Goal: Task Accomplishment & Management: Complete application form

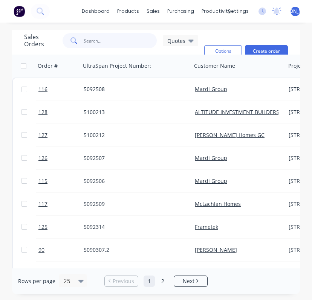
click at [86, 39] on input "text" at bounding box center [120, 40] width 73 height 15
type input "BESTEE"
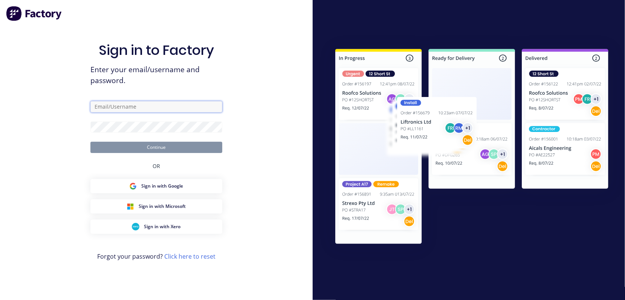
type input "[PERSON_NAME][EMAIL_ADDRESS][DOMAIN_NAME]"
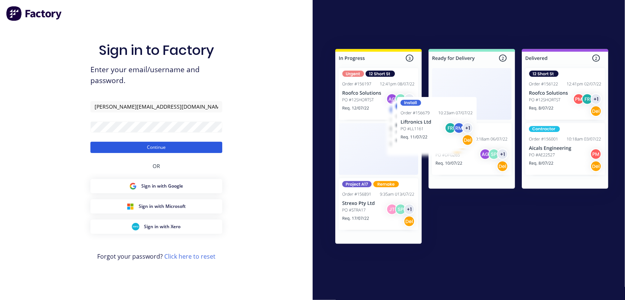
click at [153, 150] on button "Continue" at bounding box center [156, 147] width 132 height 11
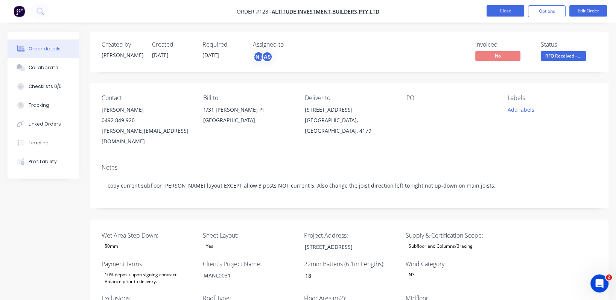
click at [508, 9] on button "Close" at bounding box center [506, 10] width 38 height 11
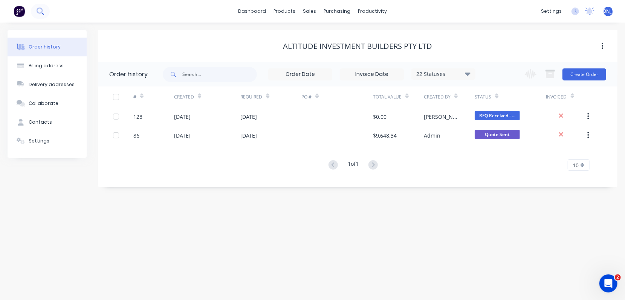
click at [43, 12] on icon at bounding box center [40, 11] width 7 height 7
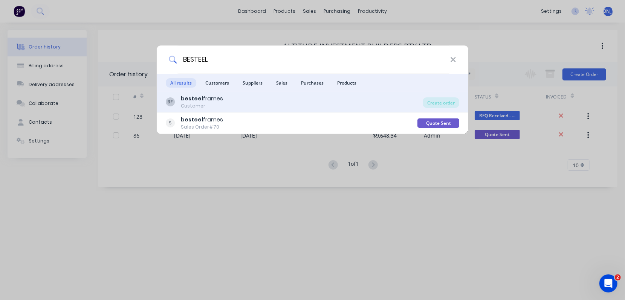
type input "BESTEEL"
click at [216, 99] on div "besteel frames" at bounding box center [202, 99] width 42 height 8
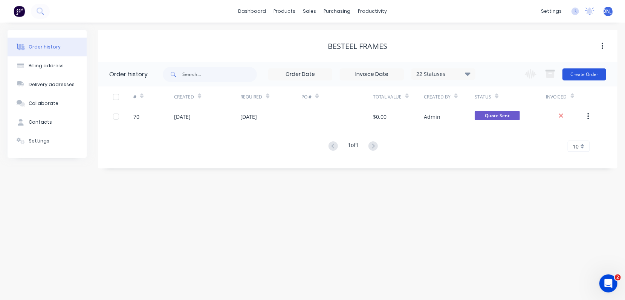
click at [579, 71] on button "Create Order" at bounding box center [584, 75] width 44 height 12
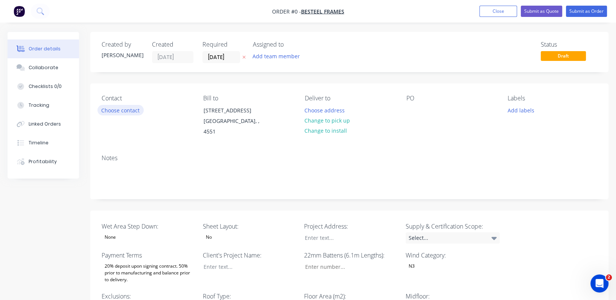
click at [123, 112] on button "Choose contact" at bounding box center [121, 110] width 46 height 10
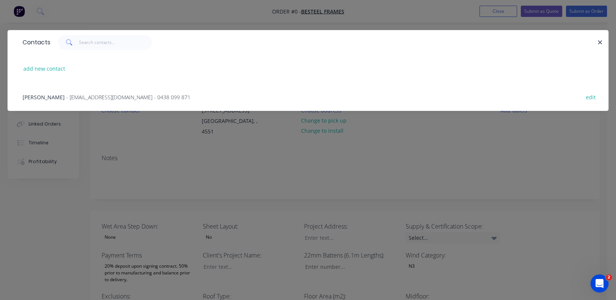
click at [50, 94] on span "[PERSON_NAME]" at bounding box center [44, 97] width 42 height 7
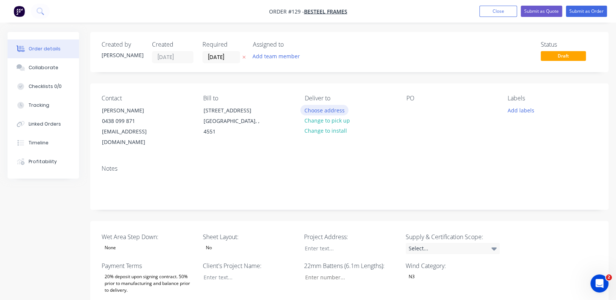
click at [336, 108] on button "Choose address" at bounding box center [324, 110] width 48 height 10
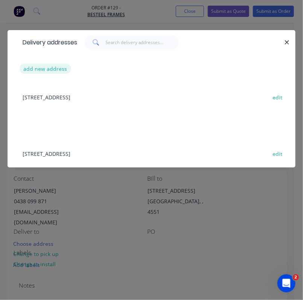
click at [31, 70] on button "add new address" at bounding box center [46, 69] width 52 height 10
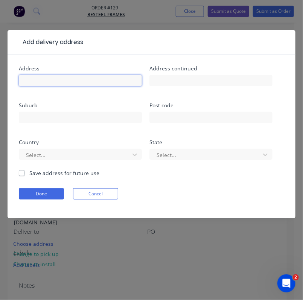
click at [41, 79] on input "text" at bounding box center [80, 80] width 123 height 11
type input "11"
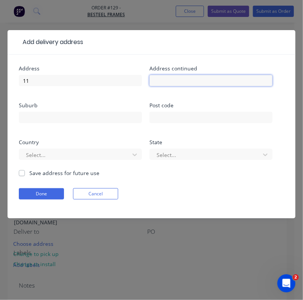
click at [194, 81] on input "text" at bounding box center [210, 80] width 123 height 11
type input "[PERSON_NAME]"
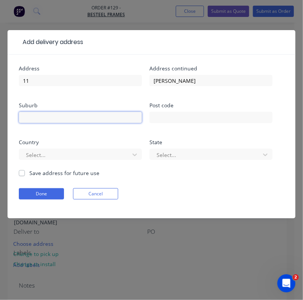
click at [47, 117] on input "text" at bounding box center [80, 117] width 123 height 11
type input "Margate"
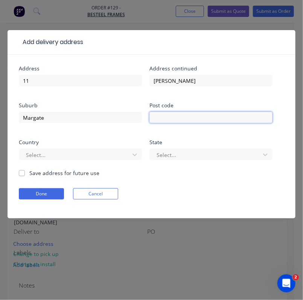
click at [158, 117] on input "text" at bounding box center [210, 117] width 123 height 11
click at [70, 154] on div at bounding box center [75, 154] width 101 height 9
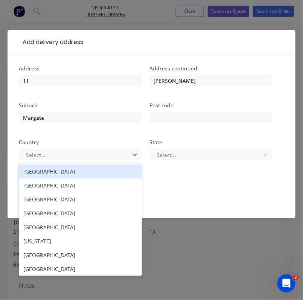
click at [50, 173] on div "[GEOGRAPHIC_DATA]" at bounding box center [80, 172] width 123 height 14
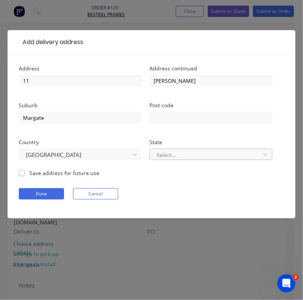
click at [187, 155] on div at bounding box center [206, 154] width 101 height 9
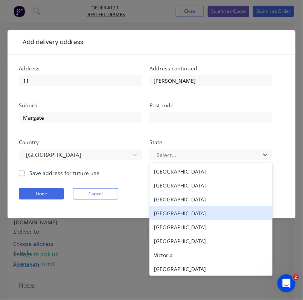
click at [184, 212] on div "[GEOGRAPHIC_DATA]" at bounding box center [210, 213] width 123 height 14
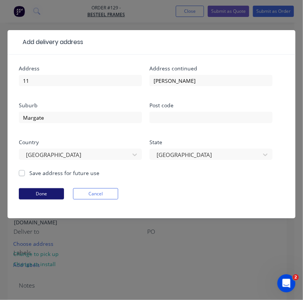
click at [38, 195] on button "Done" at bounding box center [41, 193] width 45 height 11
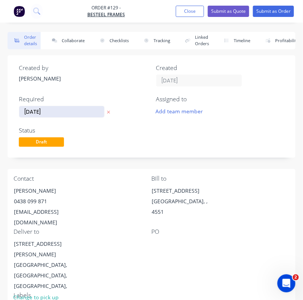
click at [73, 111] on input "[DATE]" at bounding box center [61, 111] width 85 height 11
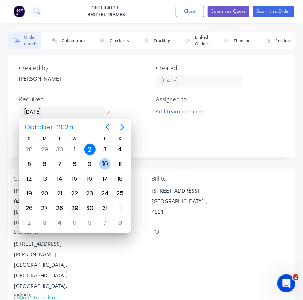
click at [104, 167] on div "10" at bounding box center [104, 163] width 11 height 11
type input "[DATE]"
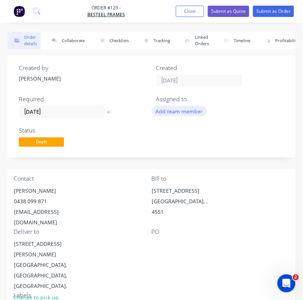
click at [181, 113] on button "Add team member" at bounding box center [179, 111] width 55 height 10
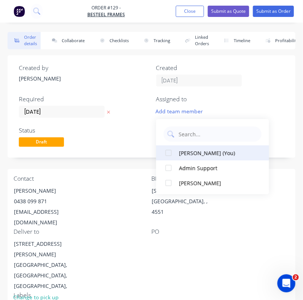
click at [202, 155] on div "[PERSON_NAME] (You)" at bounding box center [216, 153] width 75 height 8
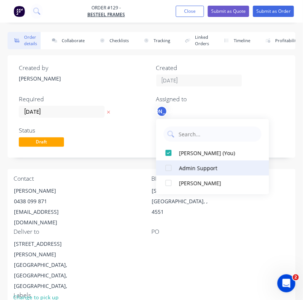
click at [201, 165] on div "Admin Support" at bounding box center [216, 168] width 75 height 8
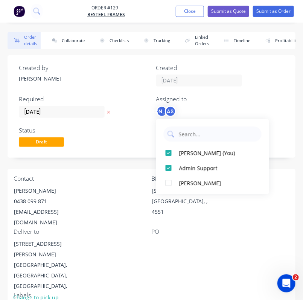
click at [91, 140] on div "Status Draft" at bounding box center [83, 138] width 128 height 22
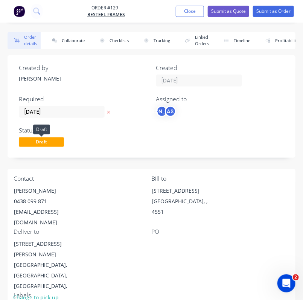
click at [53, 141] on span "Draft" at bounding box center [41, 141] width 45 height 9
click at [122, 140] on div "Status Draft" at bounding box center [83, 138] width 128 height 22
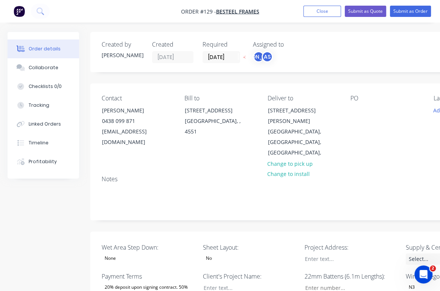
click at [115, 254] on div "None" at bounding box center [110, 259] width 17 height 10
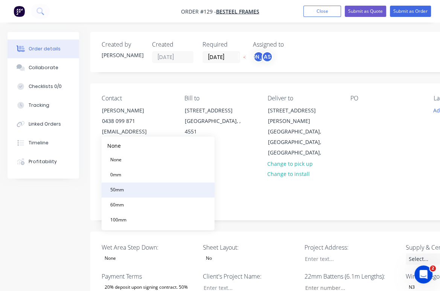
click at [128, 190] on button "50mm" at bounding box center [158, 190] width 113 height 15
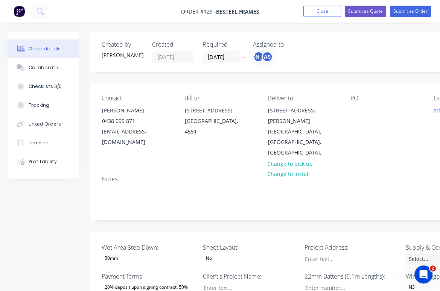
click at [236, 254] on div "No" at bounding box center [250, 259] width 94 height 10
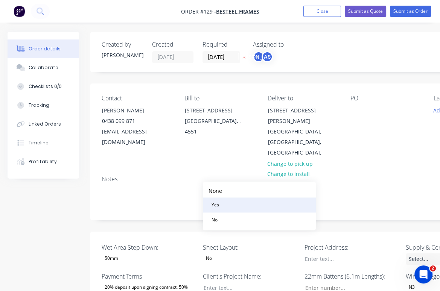
click at [225, 204] on button "Yes" at bounding box center [259, 205] width 113 height 15
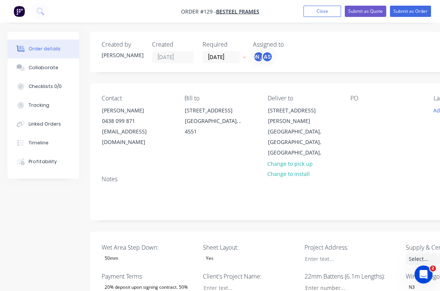
click at [350, 243] on div "Project Address:" at bounding box center [351, 254] width 94 height 22
click at [349, 254] on div at bounding box center [346, 259] width 94 height 11
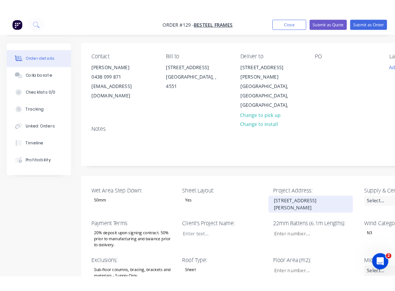
scroll to position [56, 0]
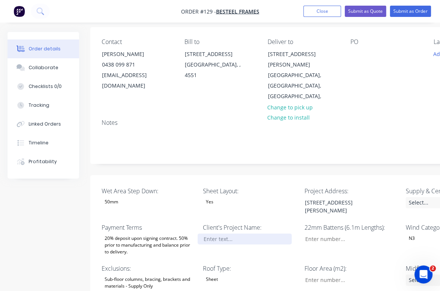
click at [215, 234] on div at bounding box center [245, 239] width 94 height 11
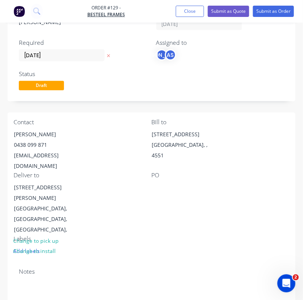
click at [127, 187] on div "Deliver to [STREET_ADDRESS][PERSON_NAME], Change to pick up Change to install" at bounding box center [83, 204] width 138 height 64
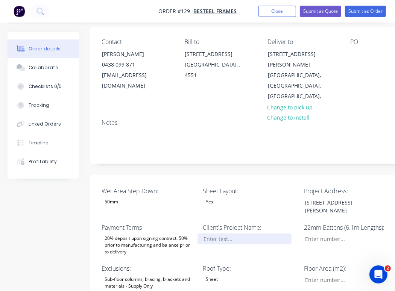
click at [234, 234] on div at bounding box center [245, 239] width 94 height 11
click at [221, 234] on div "2414" at bounding box center [245, 239] width 94 height 11
drag, startPoint x: 221, startPoint y: 209, endPoint x: 185, endPoint y: 208, distance: 35.8
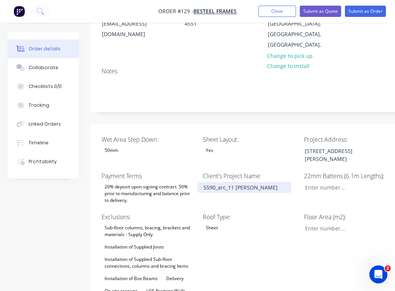
scroll to position [113, 0]
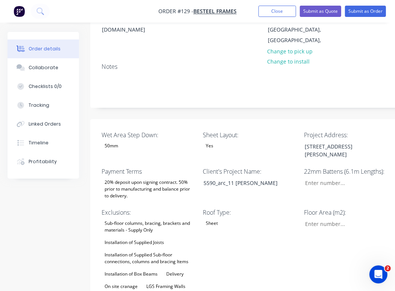
click at [122, 219] on div "Sub-floor columns, bracing, brackets and materials - Supply Only" at bounding box center [149, 227] width 94 height 17
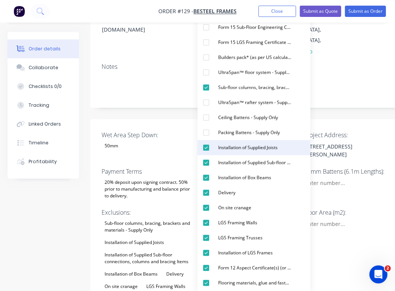
click at [206, 148] on div "button" at bounding box center [206, 147] width 15 height 15
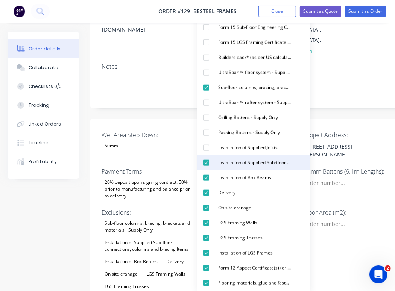
click at [207, 162] on div "button" at bounding box center [206, 162] width 15 height 15
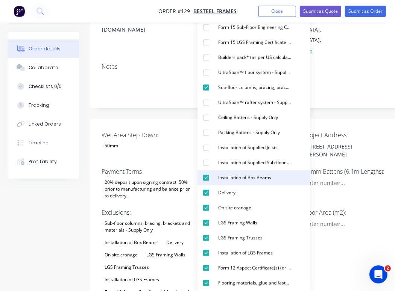
click at [207, 177] on div "button" at bounding box center [206, 178] width 15 height 15
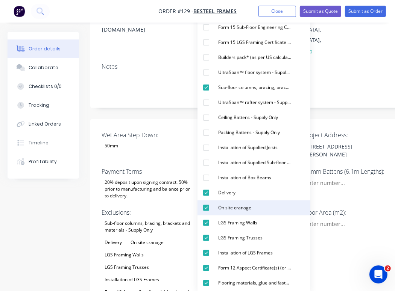
drag, startPoint x: 206, startPoint y: 195, endPoint x: 203, endPoint y: 200, distance: 6.0
click at [206, 195] on div "button" at bounding box center [206, 193] width 15 height 15
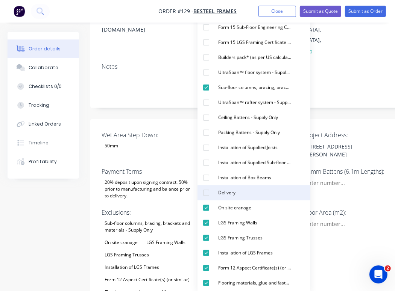
click at [208, 195] on div "button" at bounding box center [206, 193] width 15 height 15
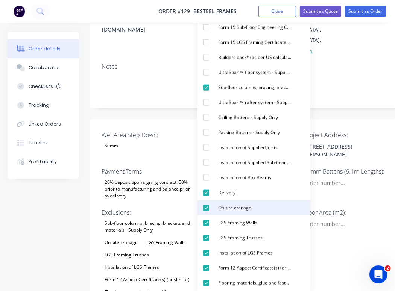
click at [209, 209] on div "button" at bounding box center [206, 208] width 15 height 15
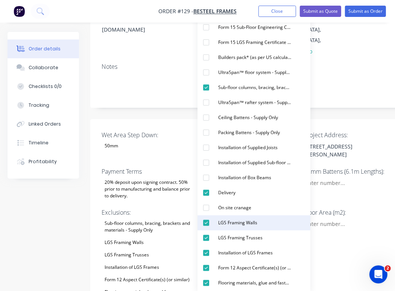
click at [208, 222] on div "button" at bounding box center [206, 223] width 15 height 15
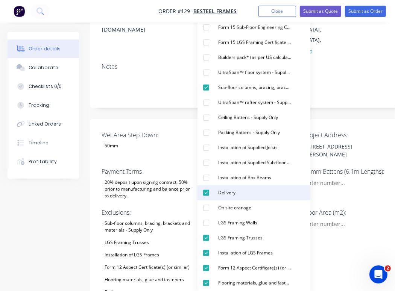
click at [206, 192] on div "button" at bounding box center [206, 193] width 15 height 15
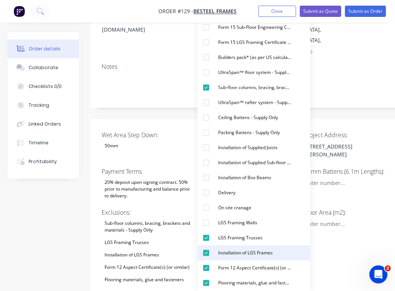
drag, startPoint x: 206, startPoint y: 239, endPoint x: 209, endPoint y: 247, distance: 9.1
click at [207, 239] on div "button" at bounding box center [206, 238] width 15 height 15
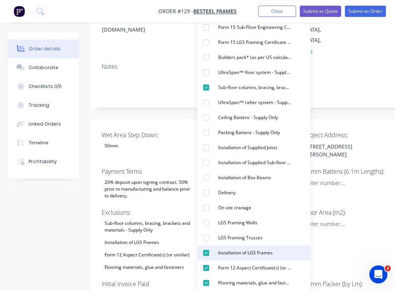
click at [227, 255] on div "Installation of LGS Frames" at bounding box center [245, 253] width 61 height 10
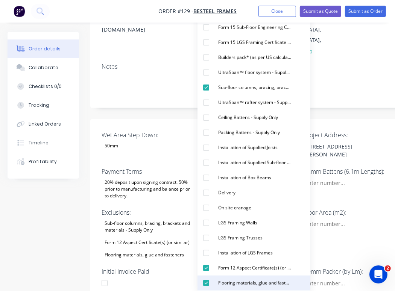
drag, startPoint x: 236, startPoint y: 272, endPoint x: 240, endPoint y: 284, distance: 12.5
click at [237, 272] on div "Form 12 Aspect Certificate(s) (or similar)" at bounding box center [254, 269] width 79 height 10
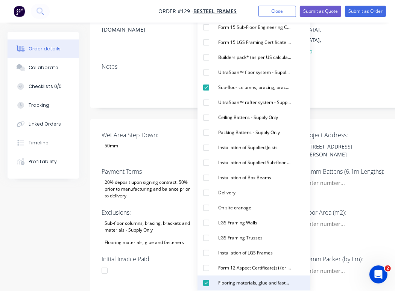
click at [240, 285] on div "Flooring materials, glue and fasteners" at bounding box center [254, 284] width 79 height 10
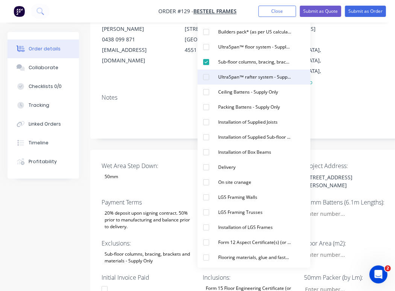
scroll to position [56, 0]
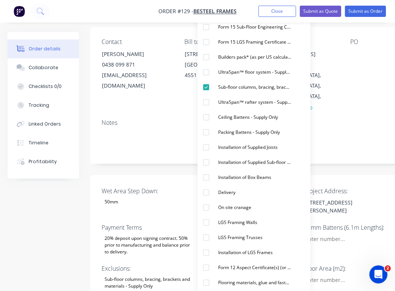
click at [347, 113] on div "Notes" at bounding box center [302, 138] width 425 height 50
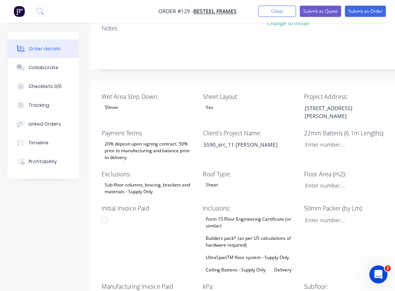
scroll to position [169, 0]
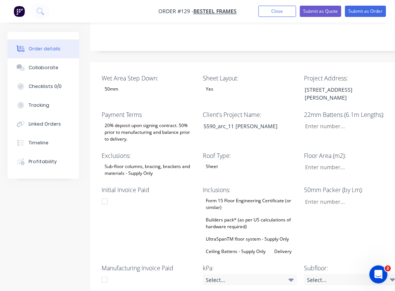
click at [232, 215] on div "Builders pack* (as per US calculations of hardware required)" at bounding box center [250, 223] width 94 height 17
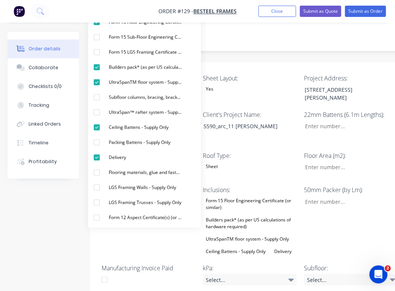
click at [239, 215] on div "Builders pack* (as per US calculations of hardware required)" at bounding box center [250, 223] width 94 height 17
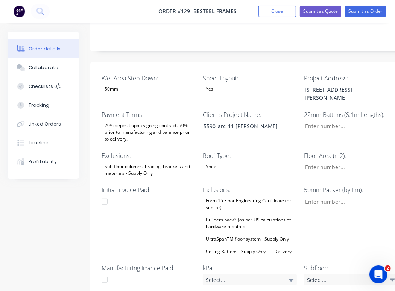
click at [240, 215] on div "Builders pack* (as per US calculations of hardware required)" at bounding box center [250, 223] width 94 height 17
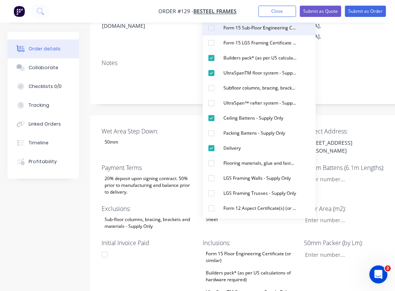
scroll to position [113, 0]
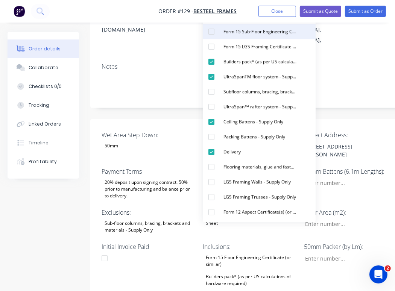
click at [211, 32] on div "button" at bounding box center [211, 31] width 15 height 15
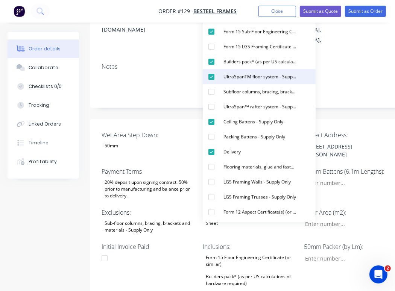
scroll to position [56, 0]
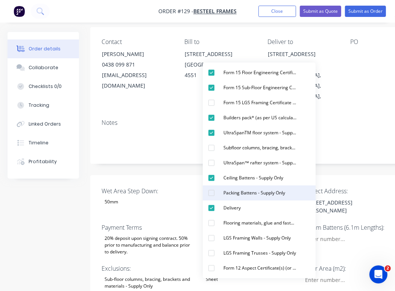
click at [214, 191] on div "button" at bounding box center [211, 193] width 15 height 15
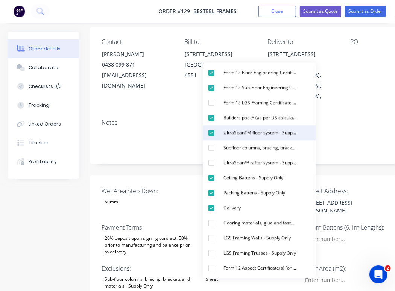
scroll to position [113, 0]
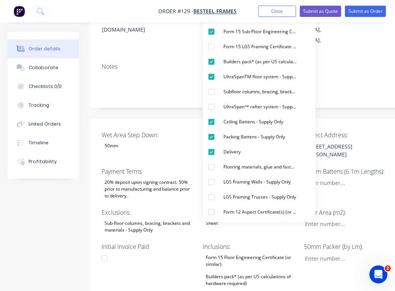
click at [142, 258] on div "Initial Invoice Paid" at bounding box center [149, 293] width 94 height 103
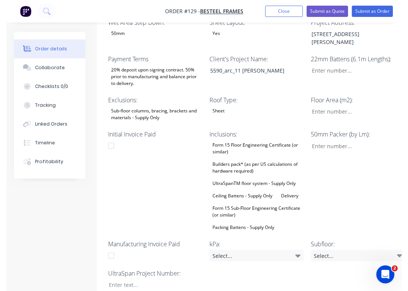
scroll to position [226, 0]
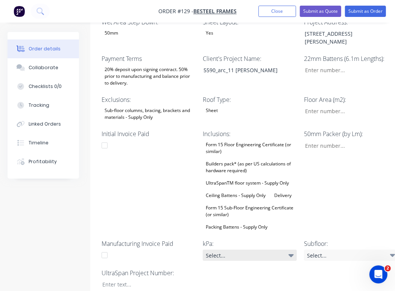
click at [292, 255] on icon at bounding box center [291, 256] width 5 height 3
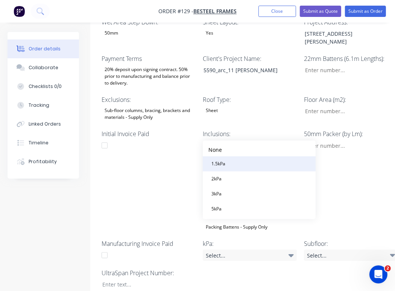
click at [226, 167] on div "1.5kPa" at bounding box center [219, 164] width 20 height 10
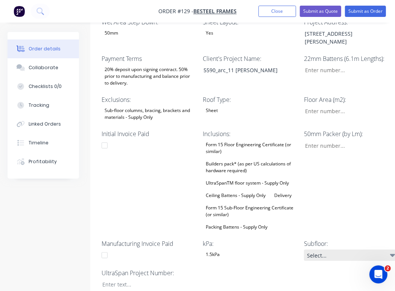
click at [393, 251] on icon at bounding box center [392, 255] width 5 height 8
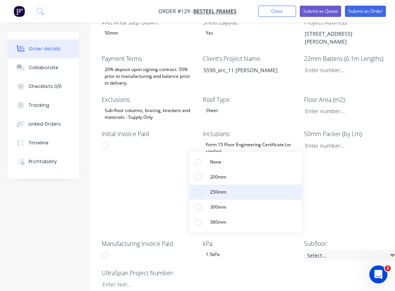
click at [235, 193] on button "250mm" at bounding box center [246, 192] width 113 height 15
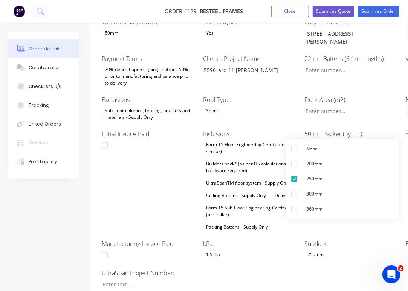
click at [144, 164] on div "Initial Invoice Paid" at bounding box center [149, 181] width 94 height 103
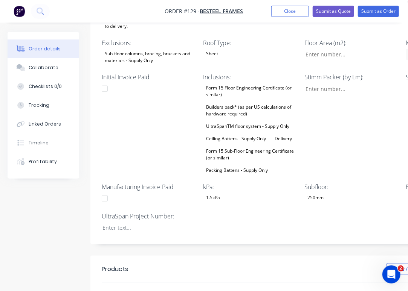
click at [318, 193] on div "250mm" at bounding box center [315, 198] width 22 height 10
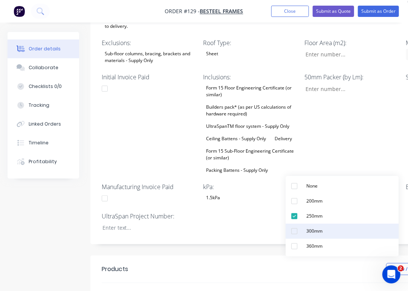
click at [328, 230] on button "300mm" at bounding box center [341, 231] width 113 height 15
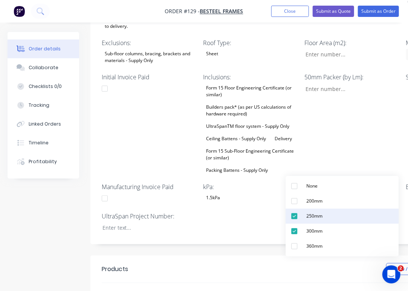
click at [297, 217] on div "button" at bounding box center [294, 216] width 15 height 15
click at [320, 219] on div "250mm" at bounding box center [314, 217] width 22 height 10
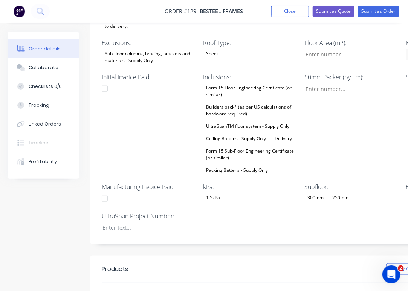
click at [359, 104] on div "50mm Packer (by Lm):" at bounding box center [351, 124] width 94 height 103
click at [342, 193] on div "250mm" at bounding box center [340, 198] width 22 height 10
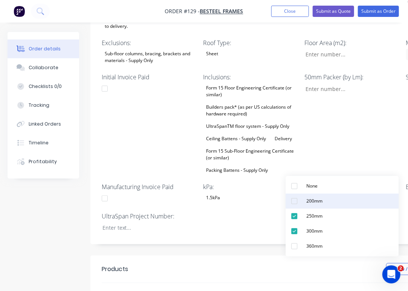
drag, startPoint x: 322, startPoint y: 218, endPoint x: 326, endPoint y: 207, distance: 12.0
click at [322, 218] on div "250mm" at bounding box center [314, 217] width 22 height 10
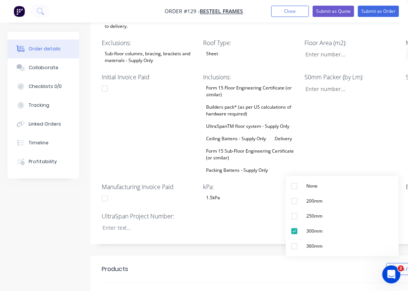
click at [347, 90] on div "50mm Packer (by Lm):" at bounding box center [351, 124] width 94 height 103
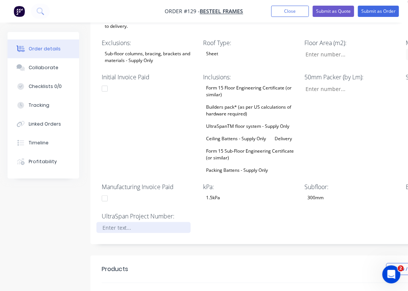
click at [126, 223] on div at bounding box center [143, 228] width 94 height 11
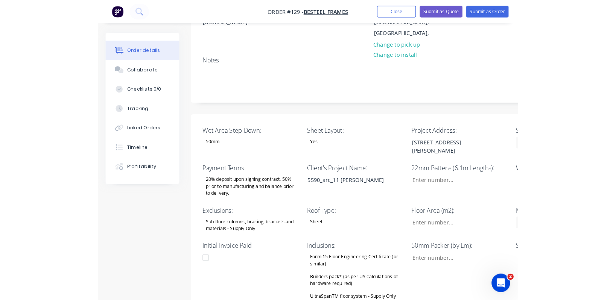
scroll to position [0, 0]
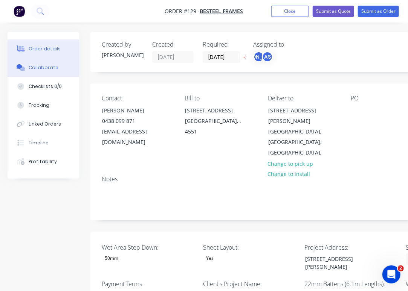
click at [42, 64] on button "Collaborate" at bounding box center [44, 67] width 72 height 19
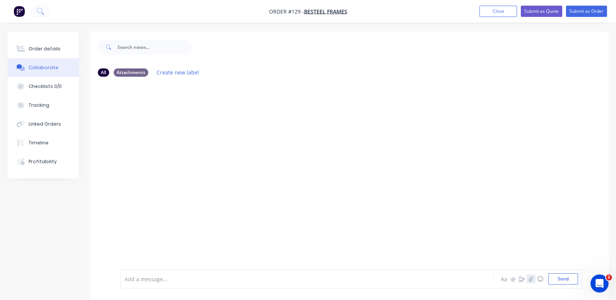
click at [530, 282] on icon "button" at bounding box center [531, 279] width 5 height 5
click at [567, 278] on button "Send" at bounding box center [564, 279] width 30 height 11
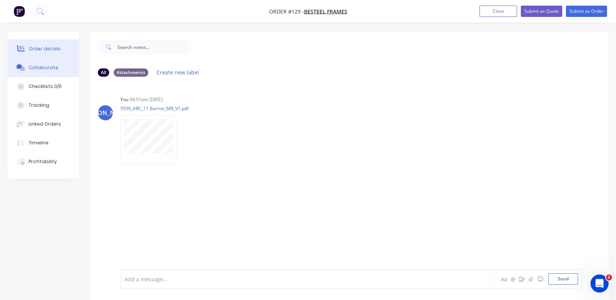
click at [49, 47] on div "Order details" at bounding box center [45, 49] width 32 height 7
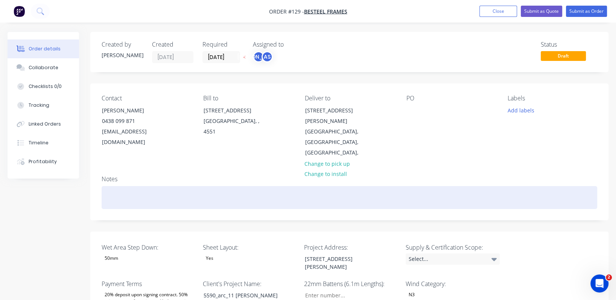
click at [122, 186] on div at bounding box center [350, 197] width 496 height 23
click at [415, 186] on div "Note the many step downs on the FFL. Please do a [PERSON_NAME] design also" at bounding box center [350, 197] width 496 height 23
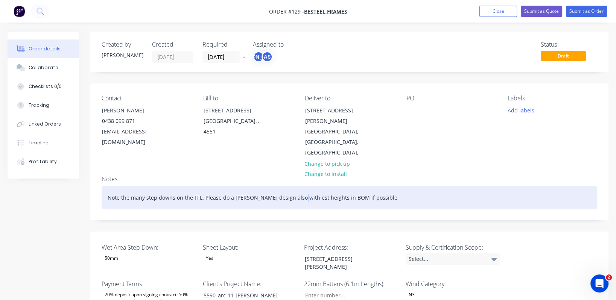
click at [297, 186] on div "Note the many step downs on the FFL. Please do a [PERSON_NAME] design also with…" at bounding box center [350, 197] width 496 height 23
click at [323, 186] on div "Note the many step downs on the FFL. Please do a [PERSON_NAME] design also with…" at bounding box center [350, 197] width 496 height 23
click at [338, 186] on div "Note the many step downs on the FFL. Please do a [PERSON_NAME] design also with…" at bounding box center [350, 197] width 496 height 23
click at [353, 186] on div "Note the many step downs on the FFL. Please do a [PERSON_NAME] design also with…" at bounding box center [350, 197] width 496 height 23
click at [375, 186] on div "Note the many step downs on the FFL. Please do a [PERSON_NAME] design also with…" at bounding box center [350, 197] width 496 height 23
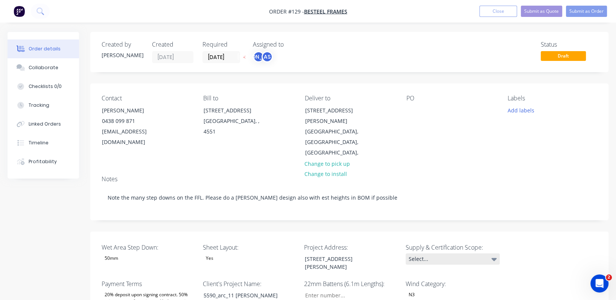
click at [495, 258] on icon at bounding box center [494, 259] width 5 height 3
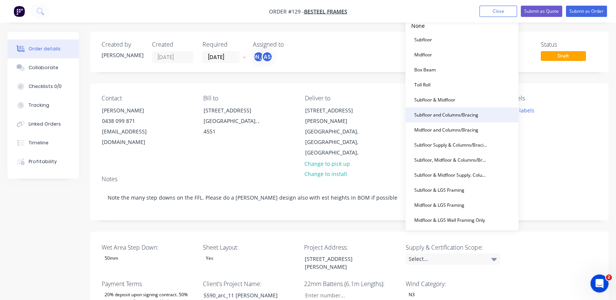
click at [486, 117] on button "Subfloor and Columns/Bracing" at bounding box center [462, 115] width 113 height 15
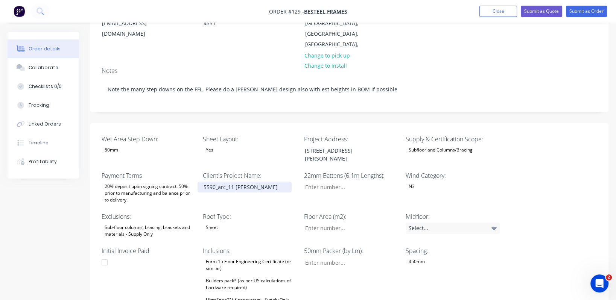
scroll to position [113, 0]
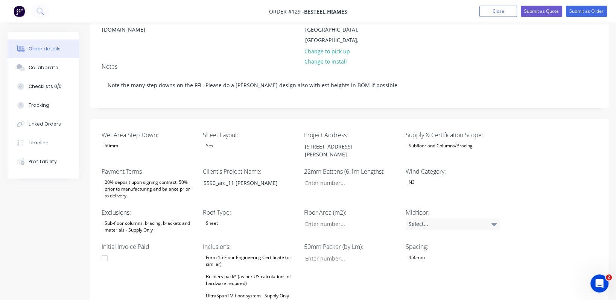
click at [130, 141] on div "50mm" at bounding box center [149, 146] width 94 height 10
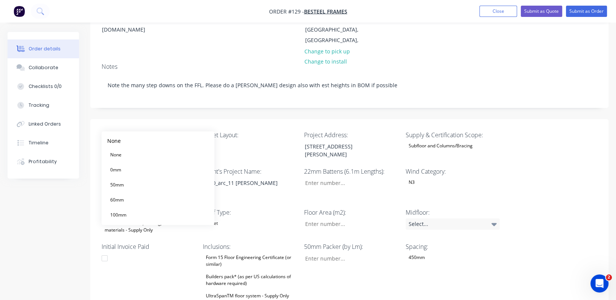
click at [130, 141] on div "50mm" at bounding box center [149, 146] width 94 height 10
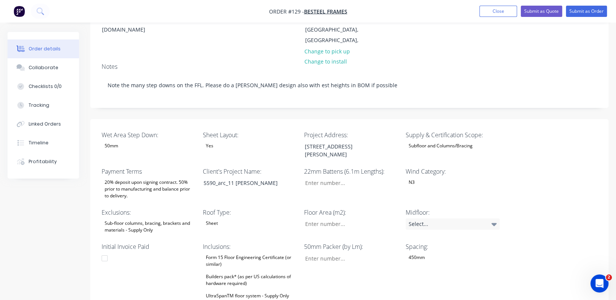
click at [154, 141] on div "50mm" at bounding box center [149, 146] width 94 height 10
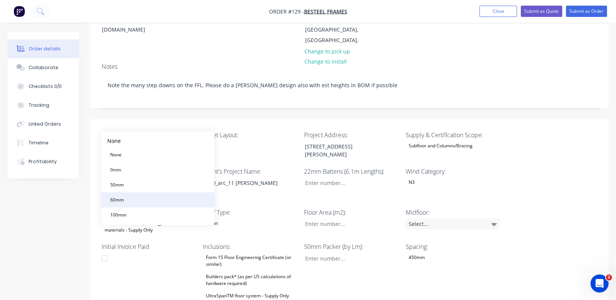
click at [139, 198] on button "60mm" at bounding box center [158, 199] width 113 height 15
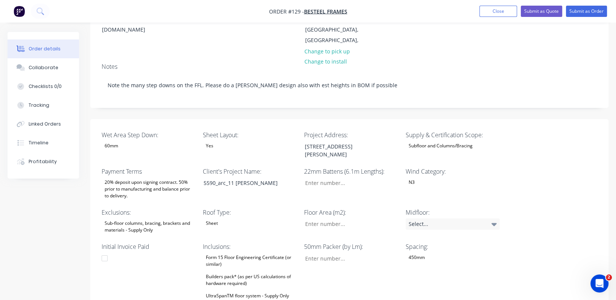
click at [140, 141] on div "60mm" at bounding box center [149, 146] width 94 height 10
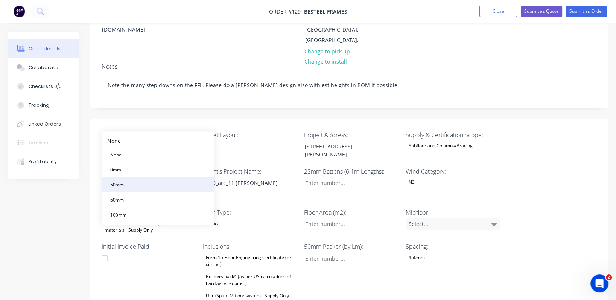
click at [161, 185] on button "50mm" at bounding box center [158, 184] width 113 height 15
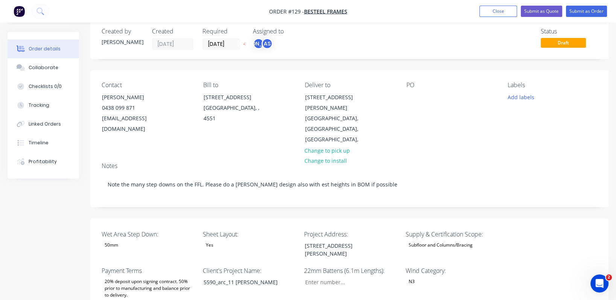
scroll to position [0, 0]
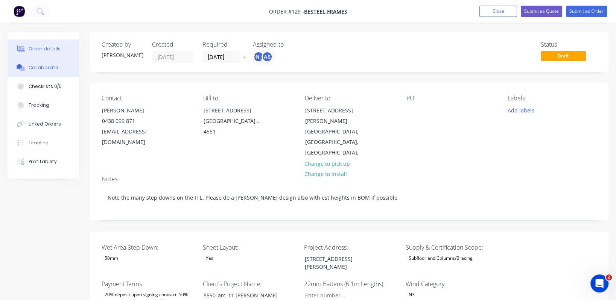
click at [44, 68] on div "Collaborate" at bounding box center [44, 67] width 30 height 7
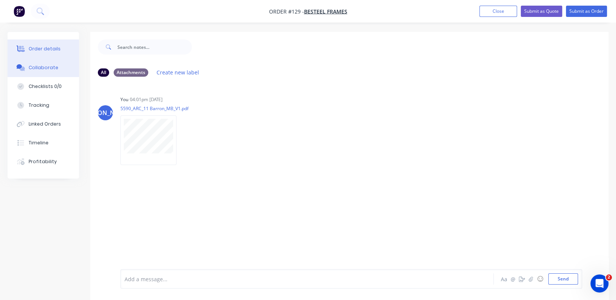
click at [44, 44] on button "Order details" at bounding box center [44, 49] width 72 height 19
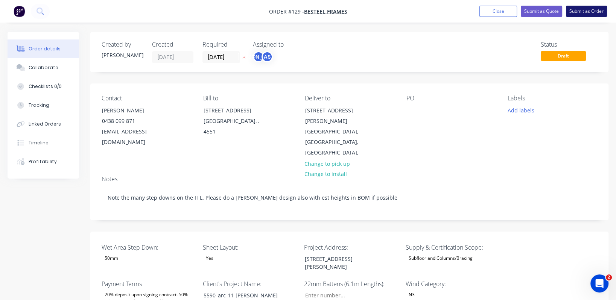
click at [590, 12] on button "Submit as Order" at bounding box center [586, 11] width 41 height 11
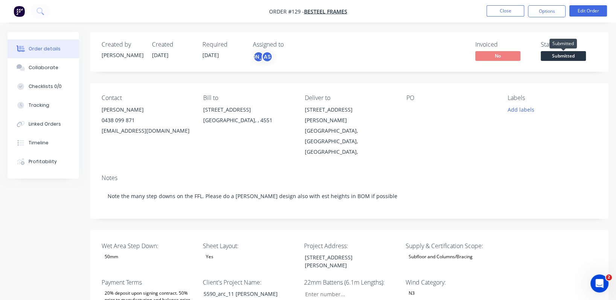
click at [566, 57] on span "Submitted" at bounding box center [563, 55] width 45 height 9
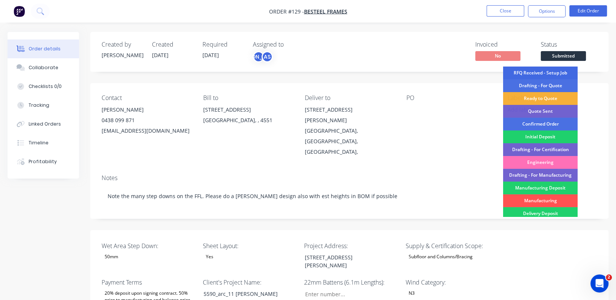
click at [563, 70] on div "RFQ Received - Setup Job" at bounding box center [540, 73] width 75 height 13
